Goal: Navigation & Orientation: Find specific page/section

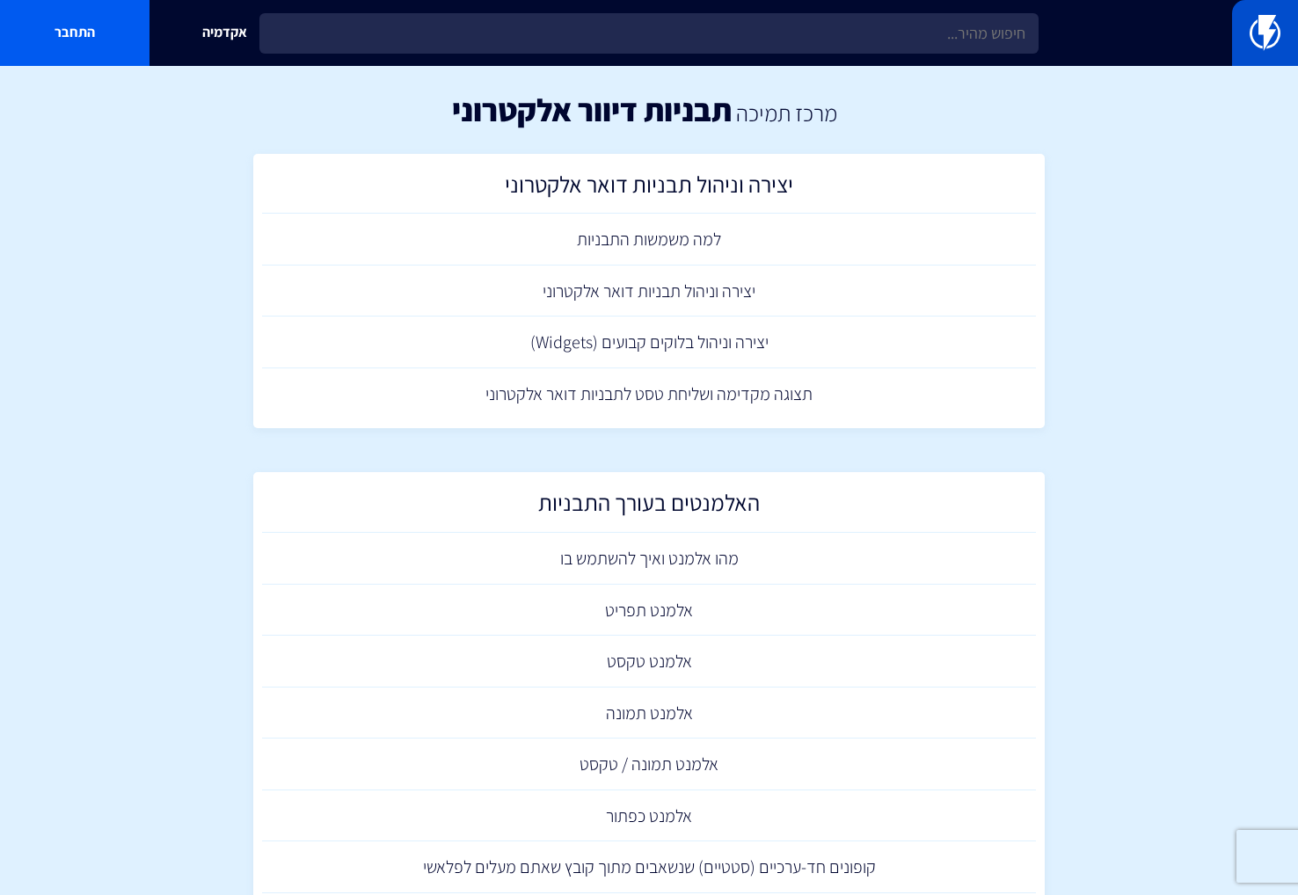
click at [1257, 36] on img at bounding box center [1265, 32] width 31 height 35
click at [1266, 27] on img at bounding box center [1265, 32] width 31 height 35
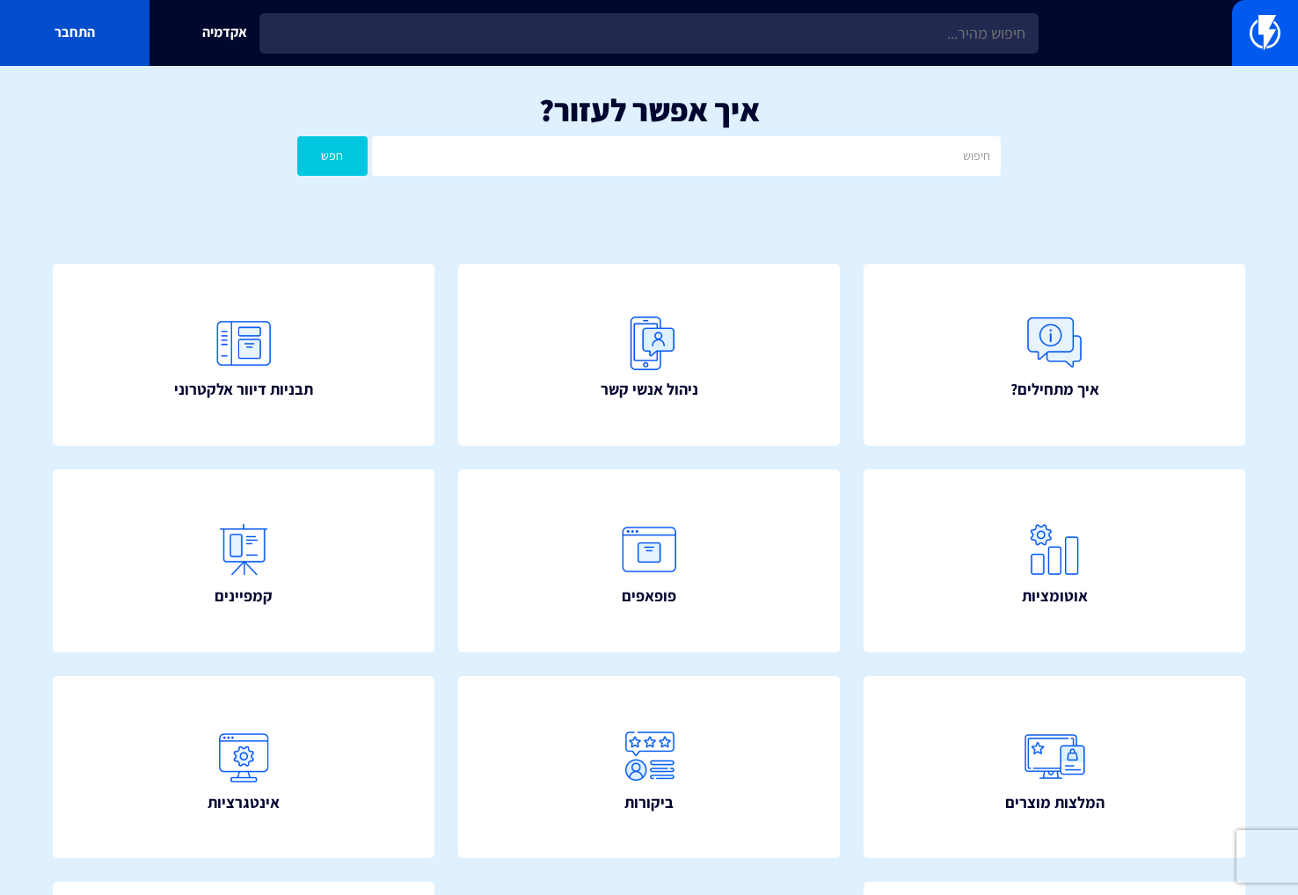
click at [91, 33] on link "התחבר" at bounding box center [75, 33] width 150 height 66
